Goal: Check status: Check status

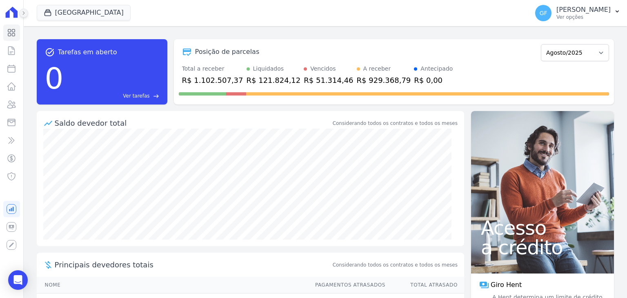
click at [25, 17] on button at bounding box center [23, 13] width 9 height 9
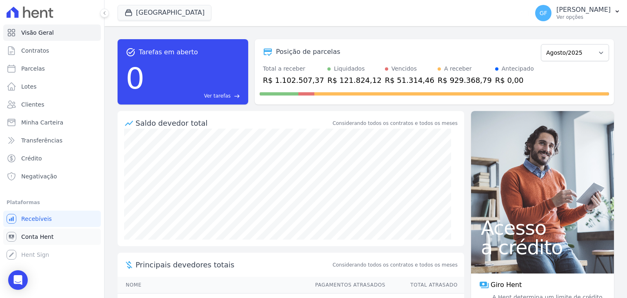
click at [42, 239] on span "Conta Hent" at bounding box center [37, 237] width 32 height 8
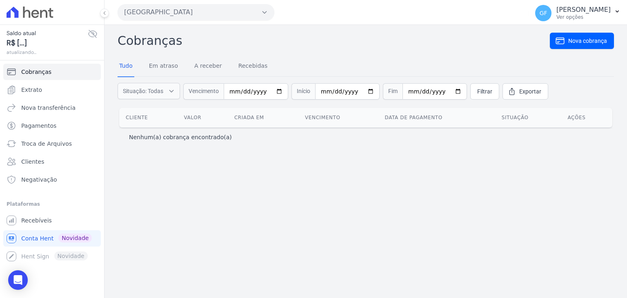
click at [91, 34] on icon at bounding box center [93, 34] width 10 height 10
drag, startPoint x: 18, startPoint y: 42, endPoint x: 46, endPoint y: 43, distance: 27.8
click at [46, 43] on span "R$ 10.818,36" at bounding box center [47, 43] width 81 height 11
click at [50, 43] on span "R$ 10.818,36" at bounding box center [47, 43] width 81 height 11
drag, startPoint x: 16, startPoint y: 41, endPoint x: 51, endPoint y: 43, distance: 34.8
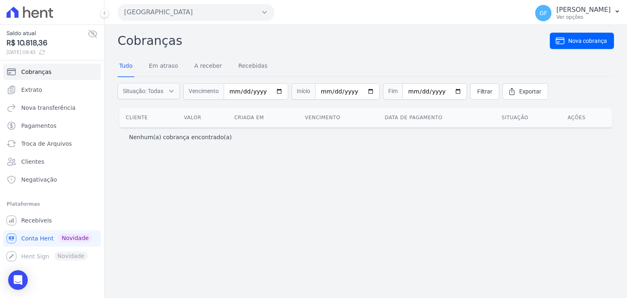
click at [51, 43] on span "R$ 10.818,36" at bounding box center [47, 43] width 81 height 11
